Goal: Use online tool/utility: Use online tool/utility

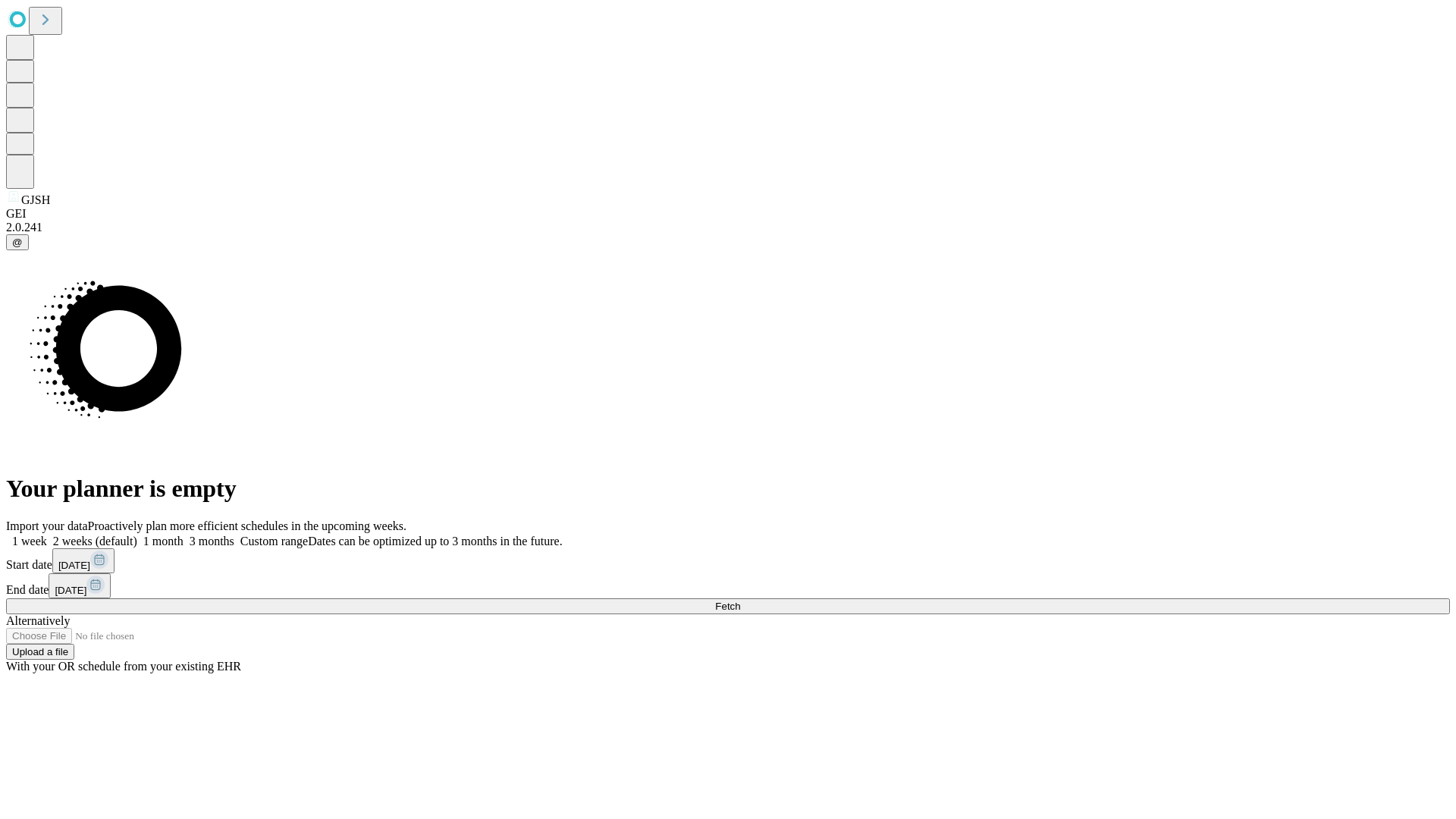
click at [740, 601] on span "Fetch" at bounding box center [728, 607] width 25 height 11
